Goal: Information Seeking & Learning: Learn about a topic

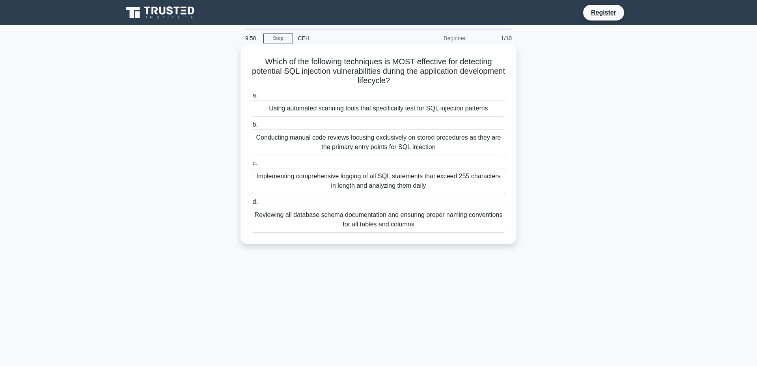
click at [314, 231] on div "Reviewing all database schema documentation and ensuring proper naming conventi…" at bounding box center [378, 220] width 255 height 26
click at [251, 205] on input "d. Reviewing all database schema documentation and ensuring proper naming conve…" at bounding box center [251, 201] width 0 height 5
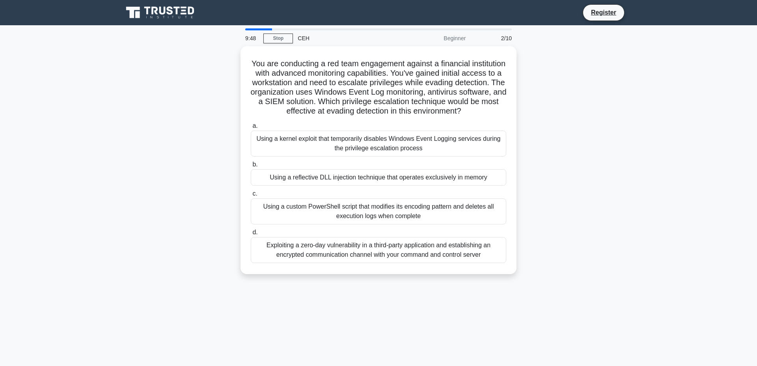
click at [178, 188] on div "You are conducting a red team engagement against a financial institution with a…" at bounding box center [378, 164] width 520 height 237
click at [198, 123] on div "You are conducting a red team engagement against a financial institution with a…" at bounding box center [378, 164] width 520 height 237
drag, startPoint x: 253, startPoint y: 55, endPoint x: 521, endPoint y: 281, distance: 350.9
click at [521, 281] on div "You are conducting a red team engagement against a financial institution with a…" at bounding box center [378, 164] width 520 height 237
click at [544, 90] on div "You are conducting a red team engagement against a financial institution with a…" at bounding box center [378, 164] width 520 height 237
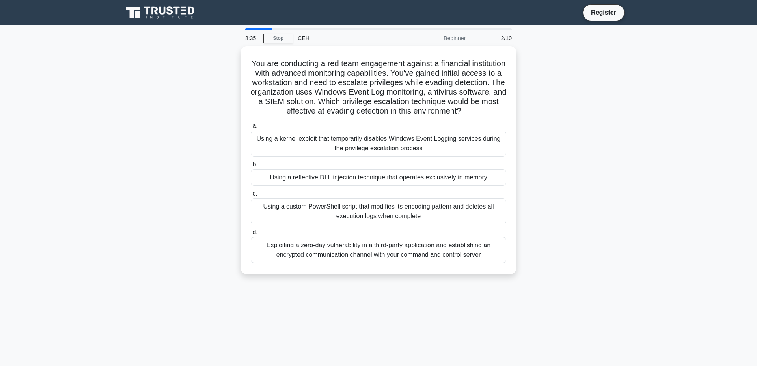
drag, startPoint x: 249, startPoint y: 55, endPoint x: 527, endPoint y: 273, distance: 353.6
click at [527, 273] on div "You are conducting a red team engagement against a financial institution with a…" at bounding box center [378, 164] width 520 height 237
copy div "a. Using a kernel exploit that temporarily disables Windows Event Logging servi…"
click at [143, 176] on div "You are conducting a red team engagement against a financial institution with a…" at bounding box center [378, 164] width 520 height 237
click at [207, 205] on div "You are conducting a red team engagement against a financial institution with a…" at bounding box center [378, 164] width 520 height 237
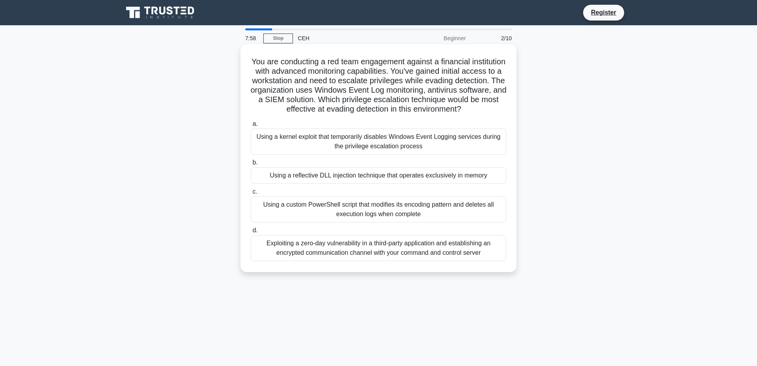
click at [273, 184] on div "Using a reflective DLL injection technique that operates exclusively in memory" at bounding box center [378, 175] width 255 height 17
click at [251, 165] on input "b. Using a reflective DLL injection technique that operates exclusively in memo…" at bounding box center [251, 162] width 0 height 5
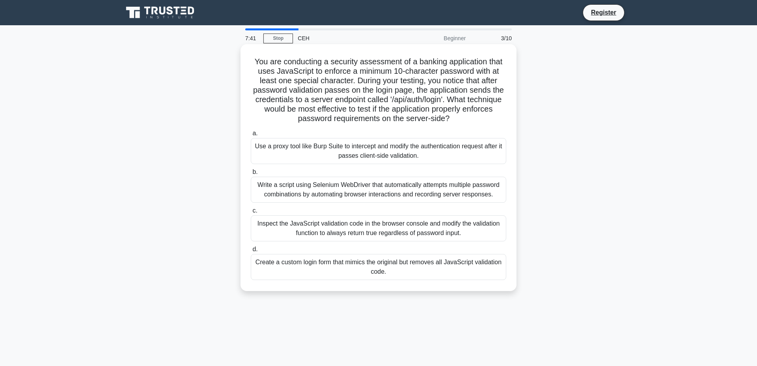
click at [374, 113] on h5 "You are conducting a security assessment of a banking application that uses Jav…" at bounding box center [378, 90] width 257 height 67
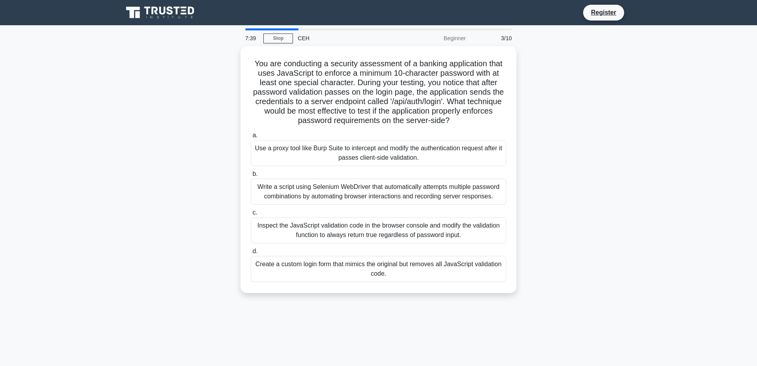
click at [524, 140] on div "You are conducting a security assessment of a banking application that uses Jav…" at bounding box center [378, 174] width 520 height 256
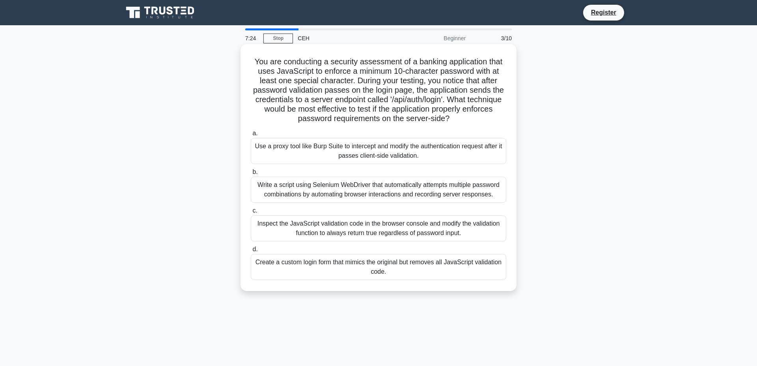
click at [483, 164] on div "Use a proxy tool like Burp Suite to intercept and modify the authentication req…" at bounding box center [378, 151] width 255 height 26
click at [251, 136] on input "a. Use a proxy tool like Burp Suite to intercept and modify the authentication …" at bounding box center [251, 133] width 0 height 5
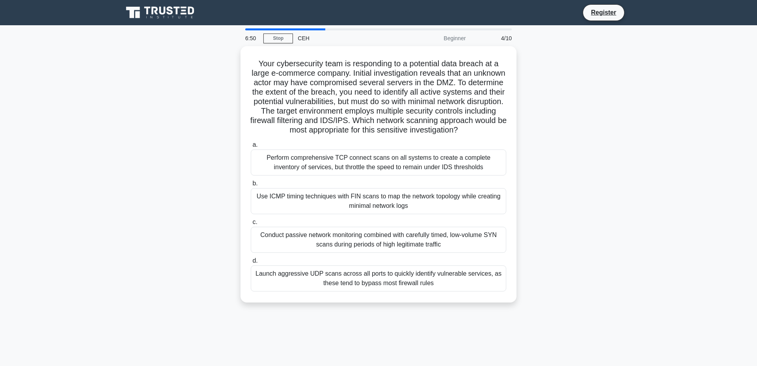
click at [169, 236] on div "Your cybersecurity team is responding to a potential data breach at a large e-c…" at bounding box center [378, 179] width 520 height 266
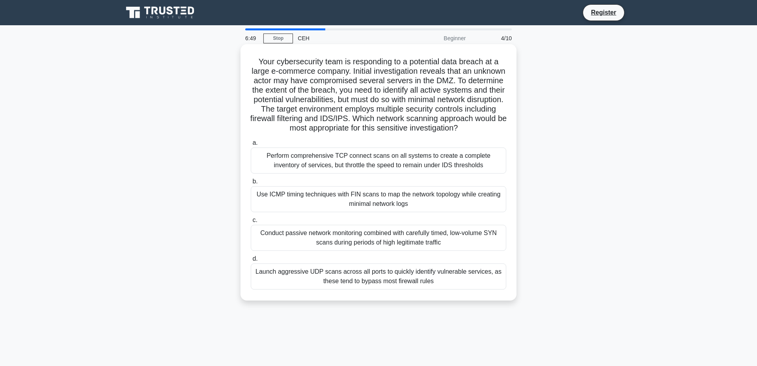
click at [310, 251] on div "Conduct passive network monitoring combined with carefully timed, low-volume SY…" at bounding box center [378, 238] width 255 height 26
click at [251, 223] on input "c. Conduct passive network monitoring combined with carefully timed, low-volume…" at bounding box center [251, 220] width 0 height 5
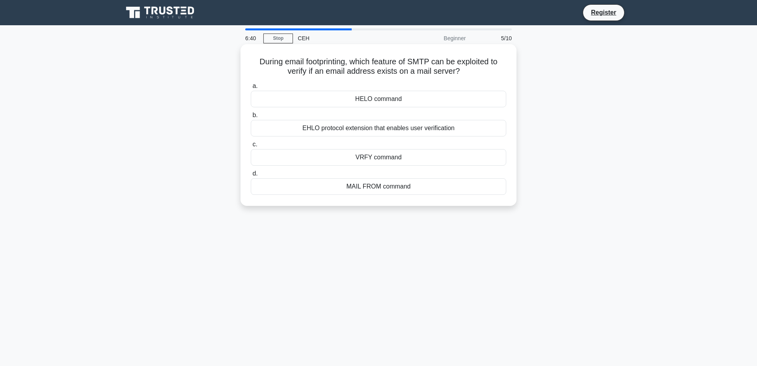
click at [286, 166] on div "VRFY command" at bounding box center [378, 157] width 255 height 17
click at [251, 147] on input "c. VRFY command" at bounding box center [251, 144] width 0 height 5
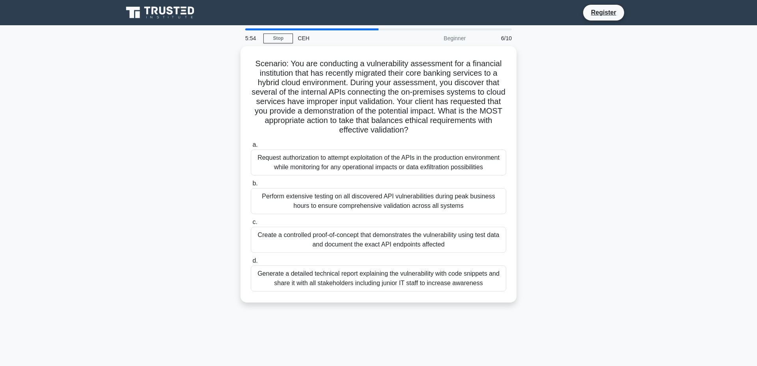
click at [208, 234] on div "Scenario: You are conducting a vulnerability assessment for a financial institu…" at bounding box center [378, 179] width 520 height 266
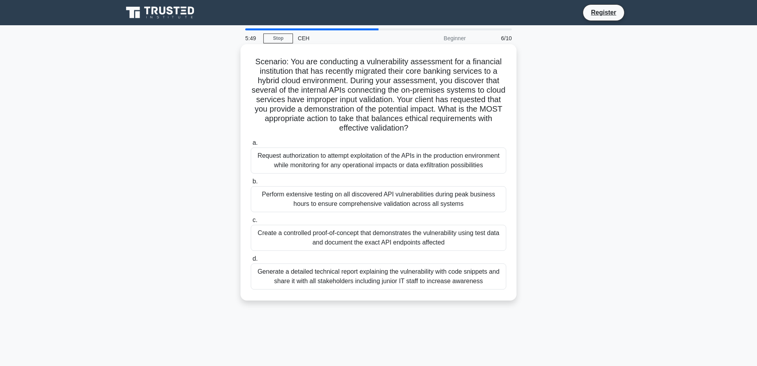
click at [264, 251] on div "Create a controlled proof-of-concept that demonstrates the vulnerability using …" at bounding box center [378, 238] width 255 height 26
click at [251, 223] on input "c. Create a controlled proof-of-concept that demonstrates the vulnerability usi…" at bounding box center [251, 220] width 0 height 5
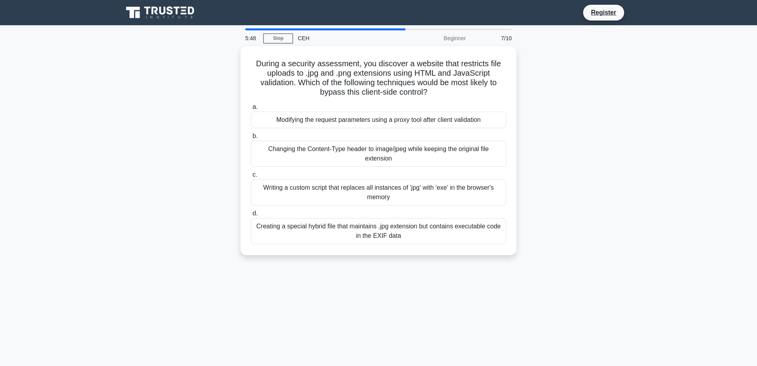
click at [183, 166] on div "During a security assessment, you discover a website that restricts file upload…" at bounding box center [378, 155] width 520 height 218
click at [299, 254] on div "During a security assessment, you discover a website that restricts file upload…" at bounding box center [378, 155] width 520 height 218
click at [120, 199] on div "During a security assessment, you discover a website that restricts file upload…" at bounding box center [378, 155] width 520 height 218
drag, startPoint x: 246, startPoint y: 57, endPoint x: 519, endPoint y: 231, distance: 324.5
click at [519, 231] on div "During a security assessment, you discover a website that restricts file upload…" at bounding box center [378, 155] width 520 height 218
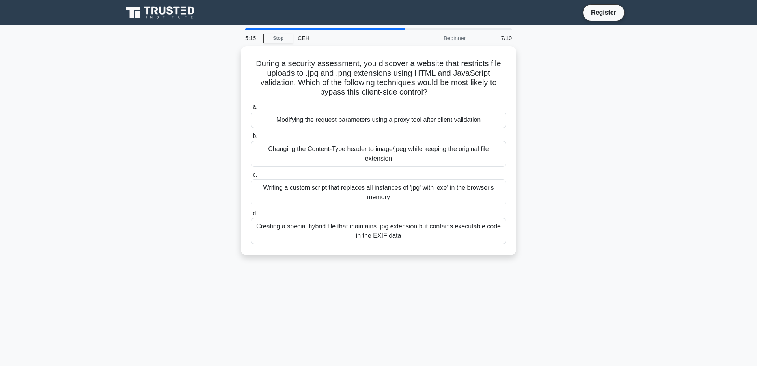
copy div "a. Modifying the request parameters using a proxy tool after client validation …"
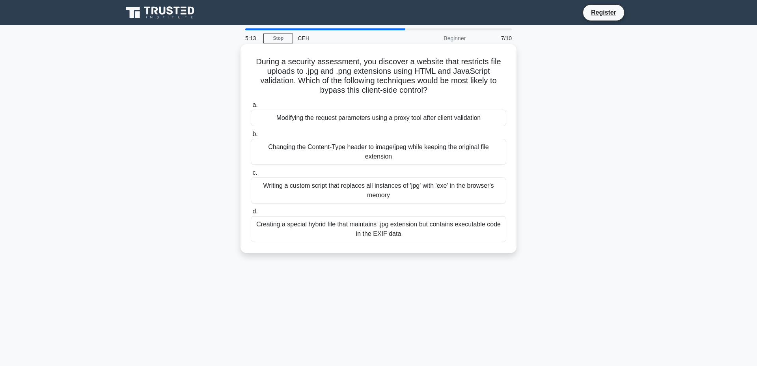
click at [510, 231] on div "d. Creating a special hybrid file that maintains .jpg extension but contains ex…" at bounding box center [378, 224] width 265 height 35
click at [292, 112] on div "Modifying the request parameters using a proxy tool after client validation" at bounding box center [378, 118] width 255 height 17
click at [251, 108] on input "a. Modifying the request parameters using a proxy tool after client validation" at bounding box center [251, 104] width 0 height 5
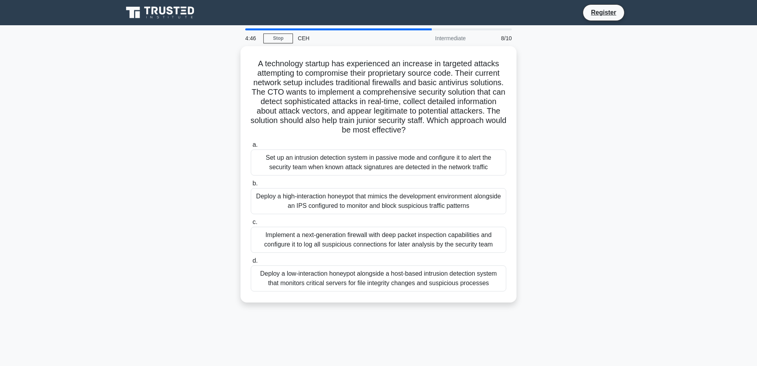
click at [184, 103] on div "A technology startup has experienced an increase in targeted attacks attempting…" at bounding box center [378, 179] width 520 height 266
